Goal: Task Accomplishment & Management: Use online tool/utility

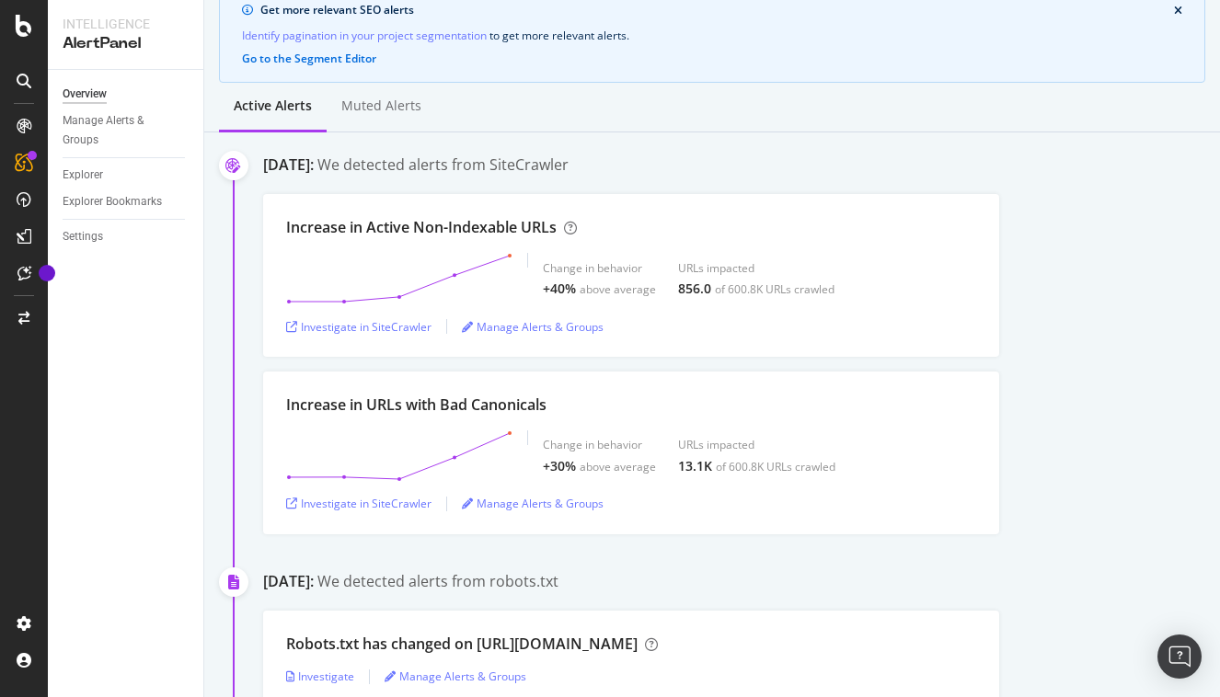
scroll to position [184, 0]
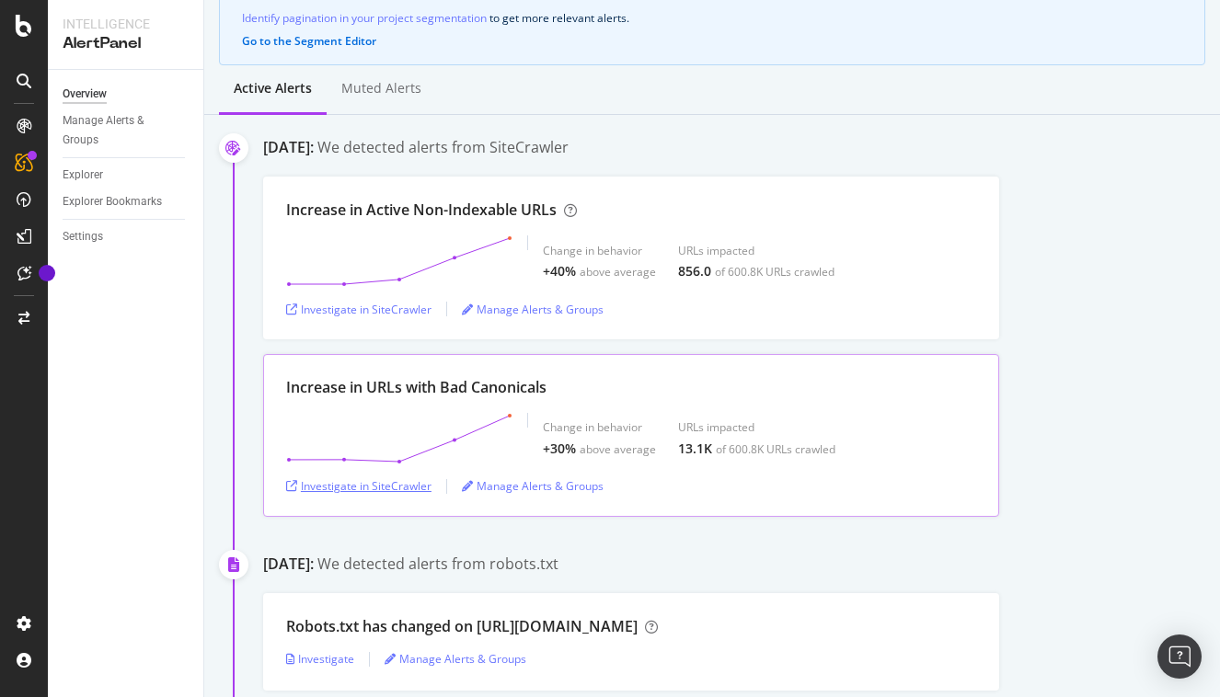
click at [353, 491] on div "Investigate in SiteCrawler" at bounding box center [358, 486] width 145 height 16
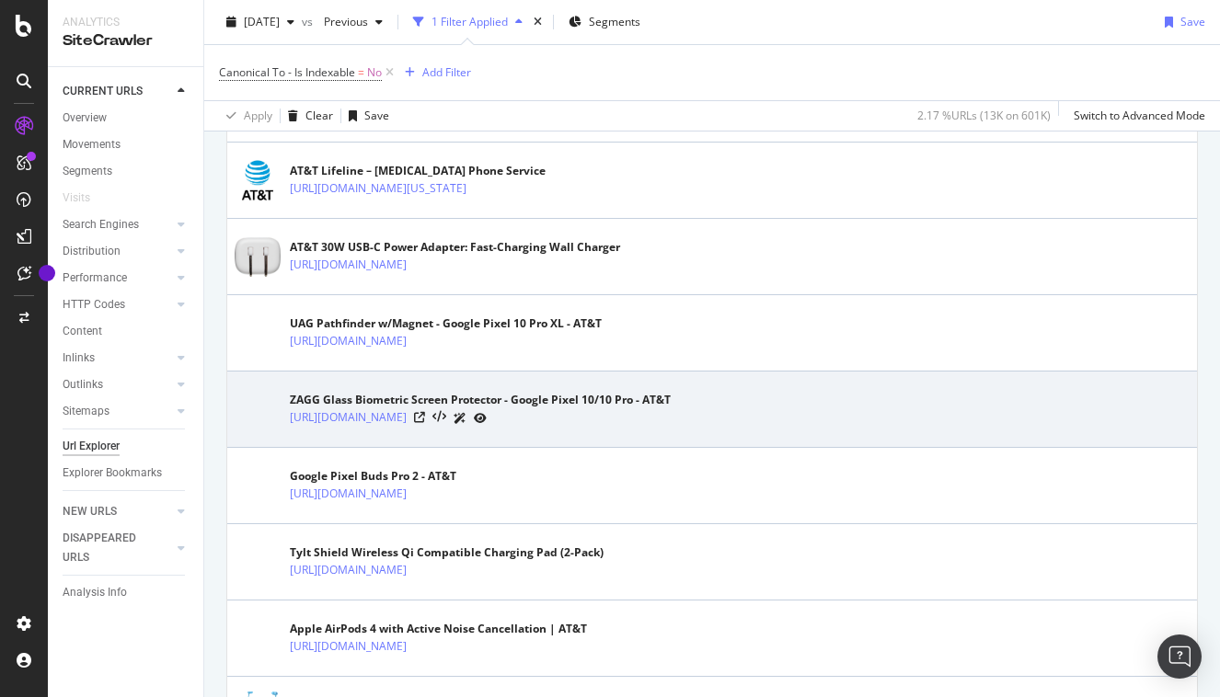
scroll to position [552, 0]
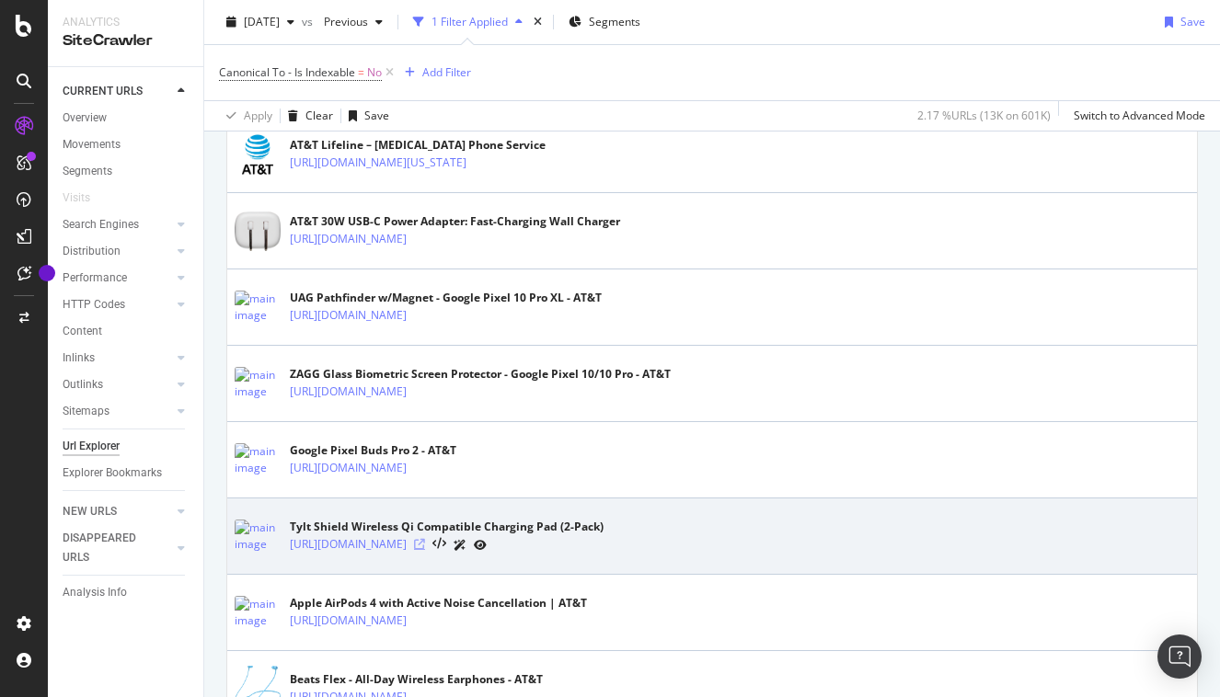
click at [425, 549] on icon at bounding box center [419, 544] width 11 height 11
